Goal: Task Accomplishment & Management: Use online tool/utility

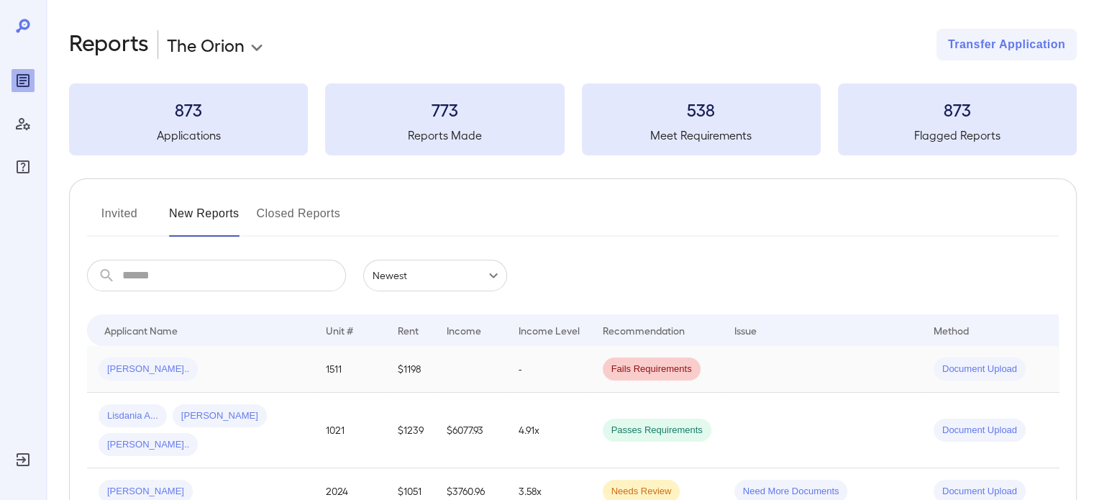
click at [386, 380] on td "$1198" at bounding box center [410, 369] width 49 height 47
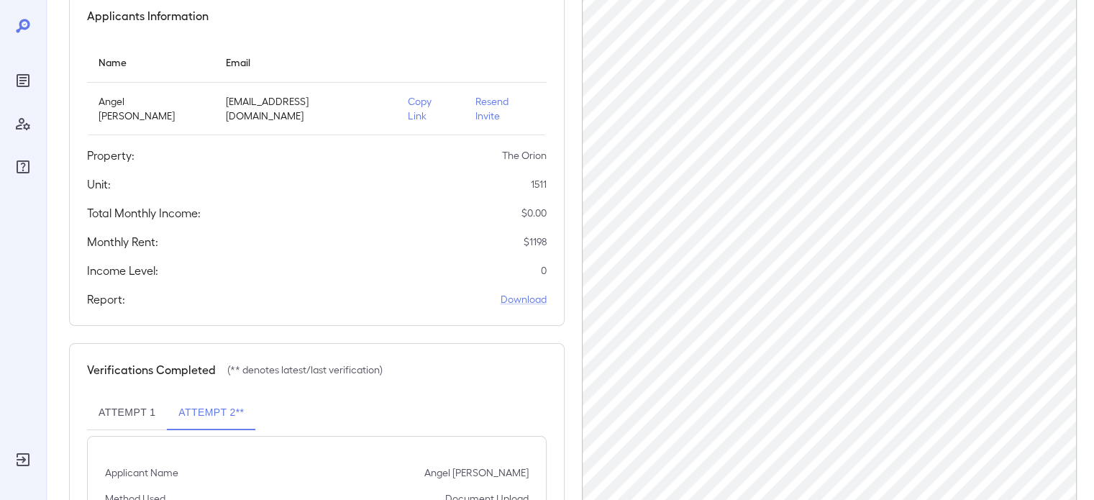
scroll to position [299, 0]
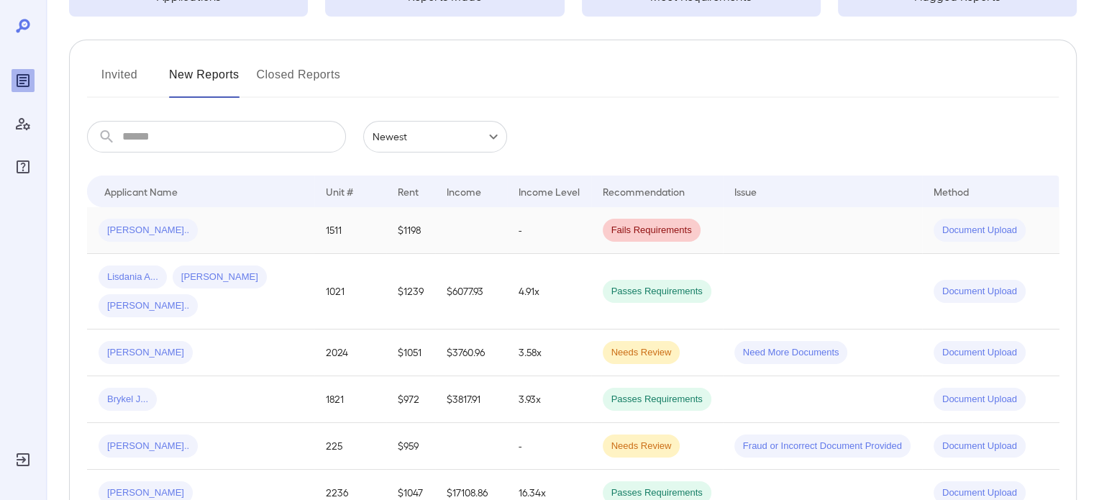
scroll to position [144, 0]
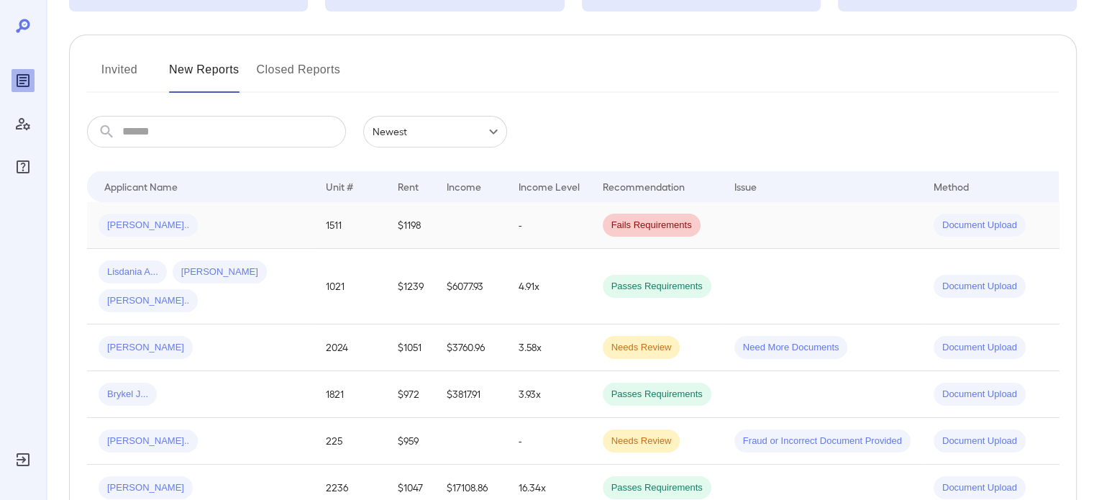
click at [253, 229] on div "[PERSON_NAME].." at bounding box center [201, 225] width 204 height 23
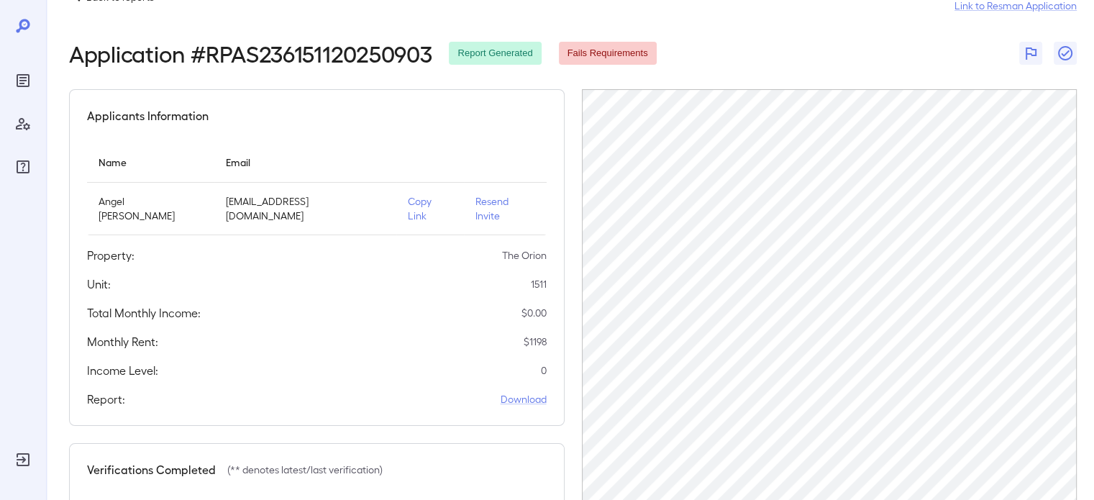
scroll to position [11, 0]
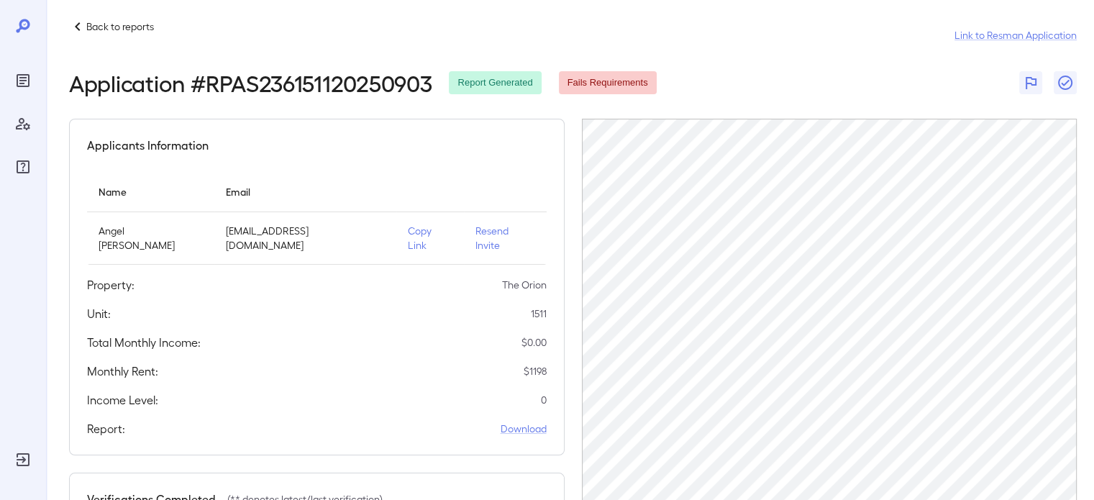
click at [432, 227] on p "Copy Link" at bounding box center [430, 238] width 45 height 29
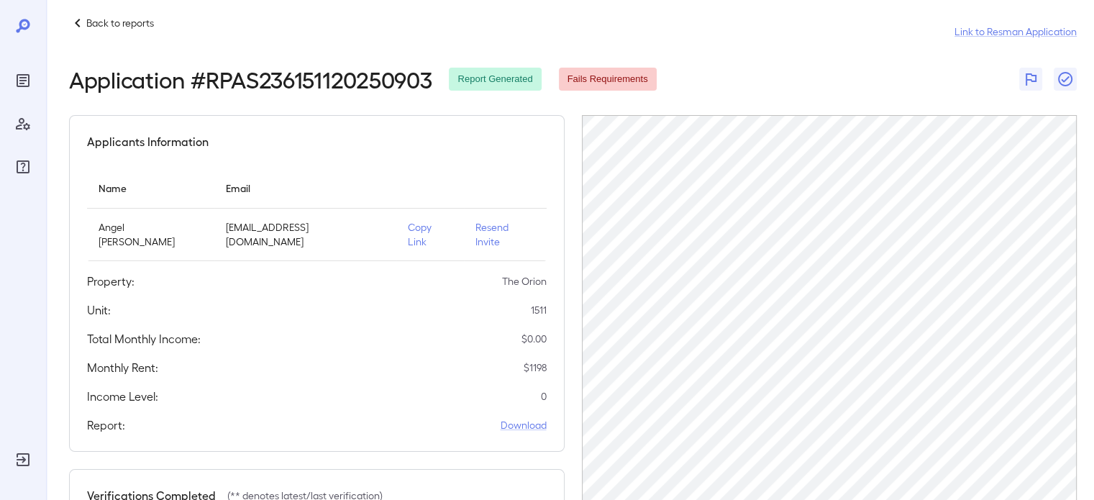
scroll to position [0, 0]
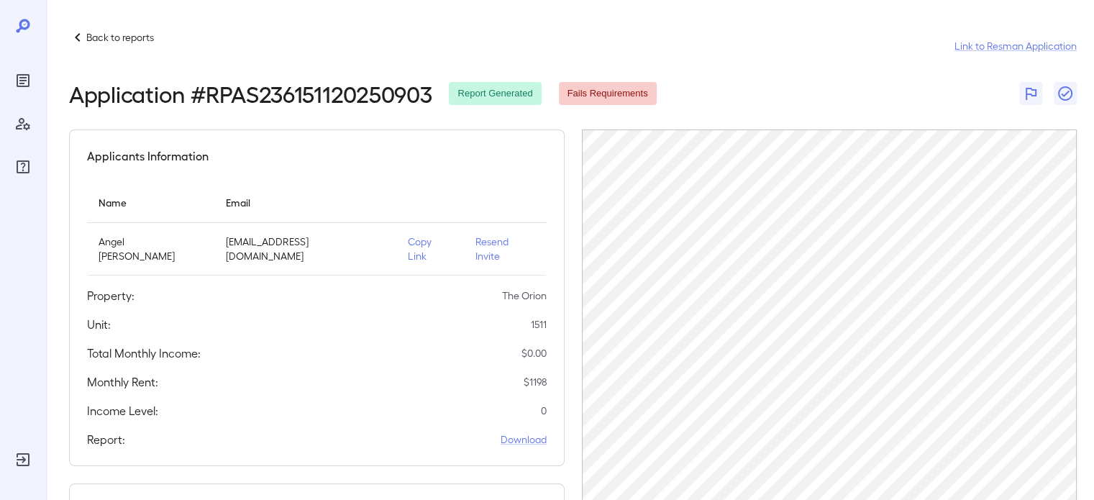
click at [89, 41] on p "Back to reports" at bounding box center [120, 37] width 68 height 14
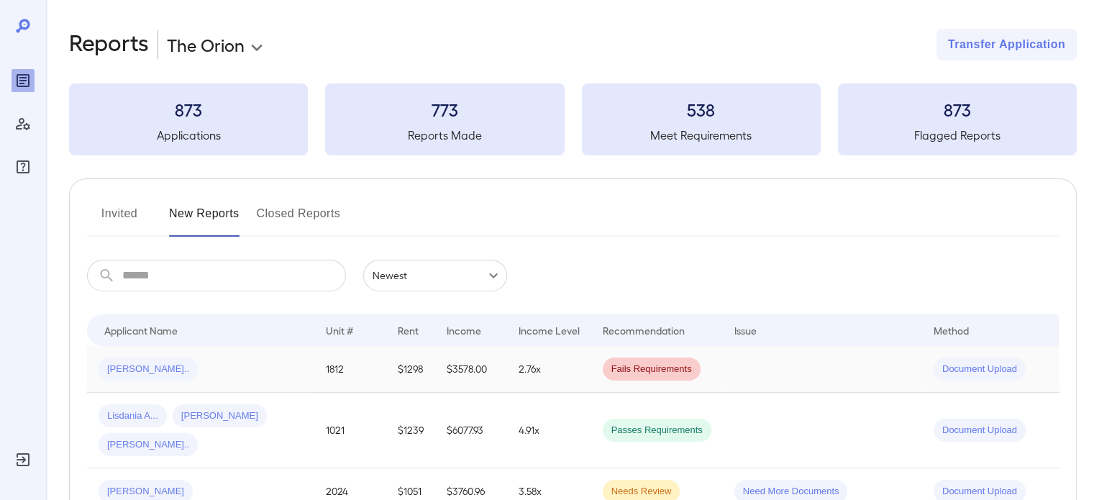
click at [507, 380] on td "2.76x" at bounding box center [549, 369] width 84 height 47
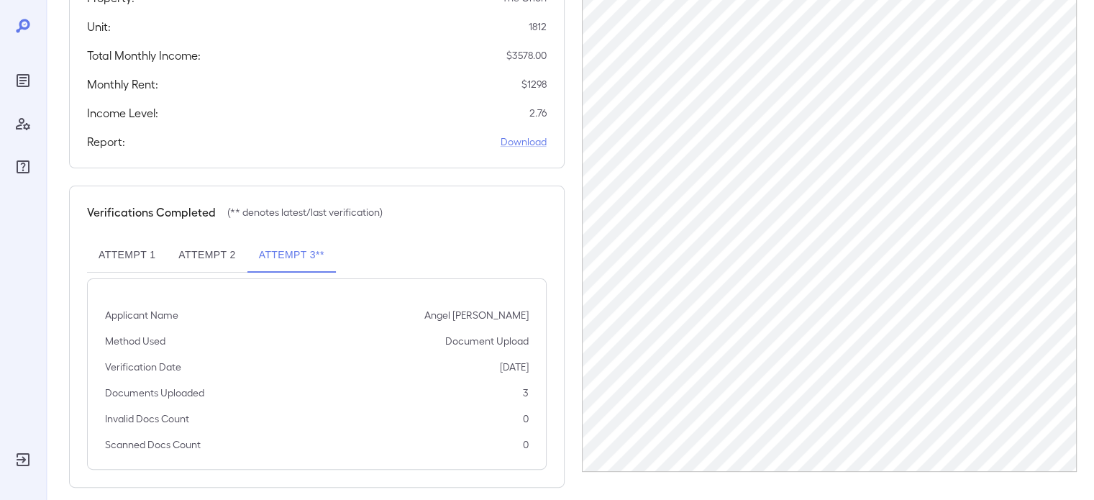
scroll to position [299, 0]
